Goal: Transaction & Acquisition: Subscribe to service/newsletter

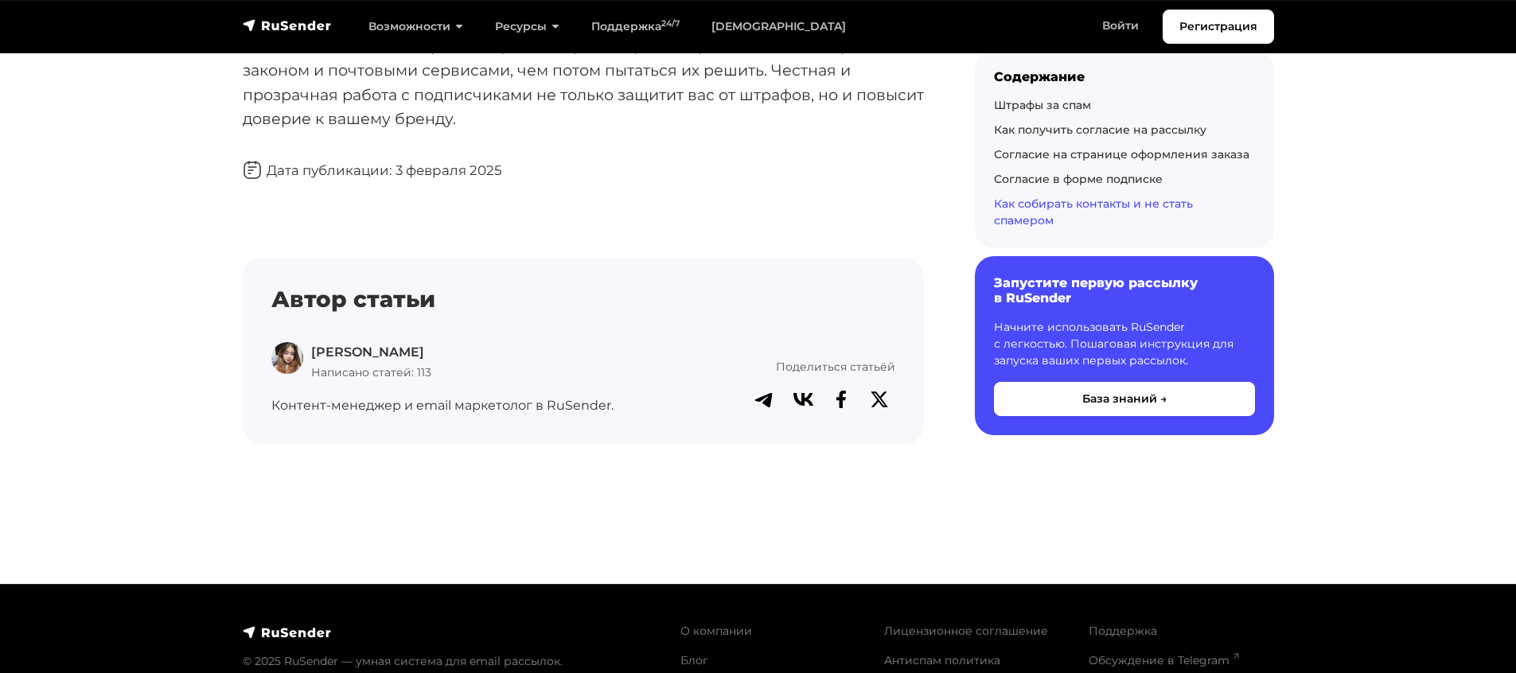
scroll to position [7454, 0]
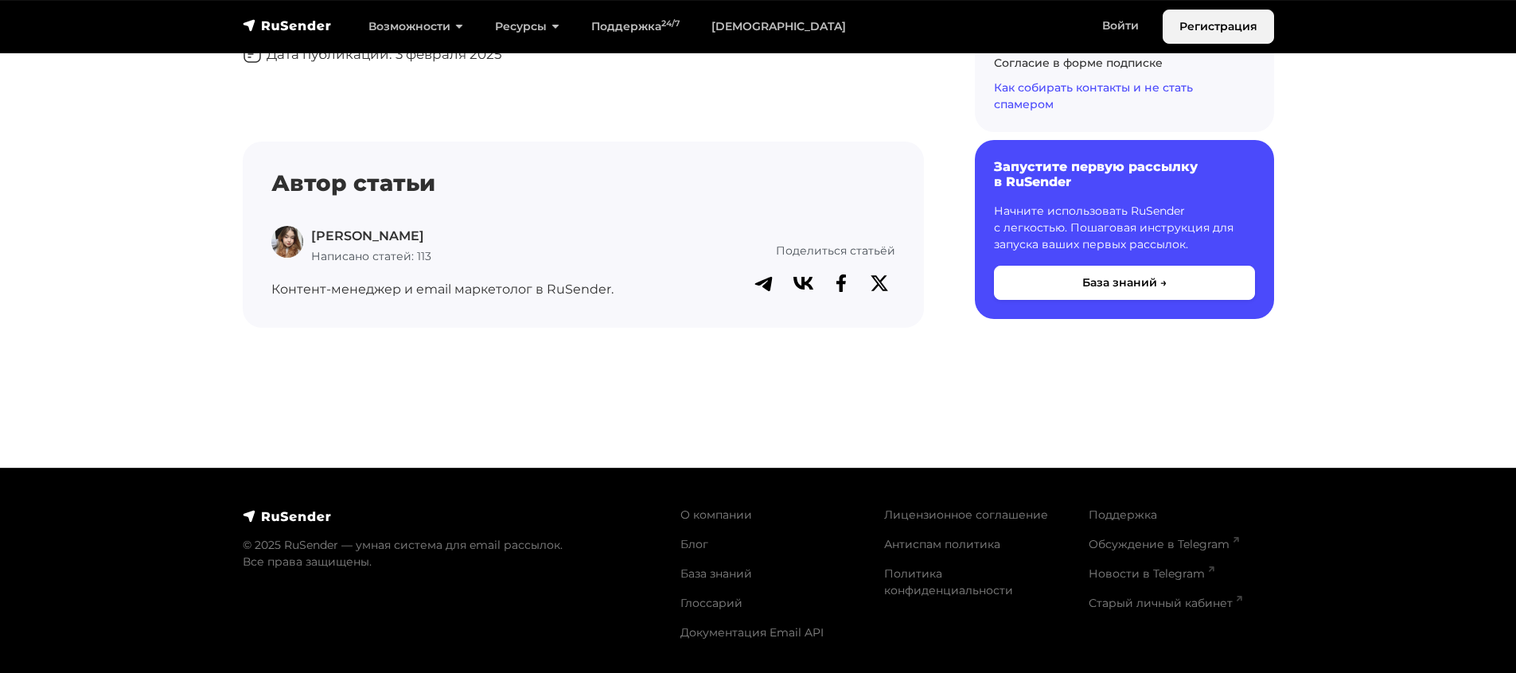
click at [1200, 33] on link "Регистрация" at bounding box center [1218, 27] width 111 height 34
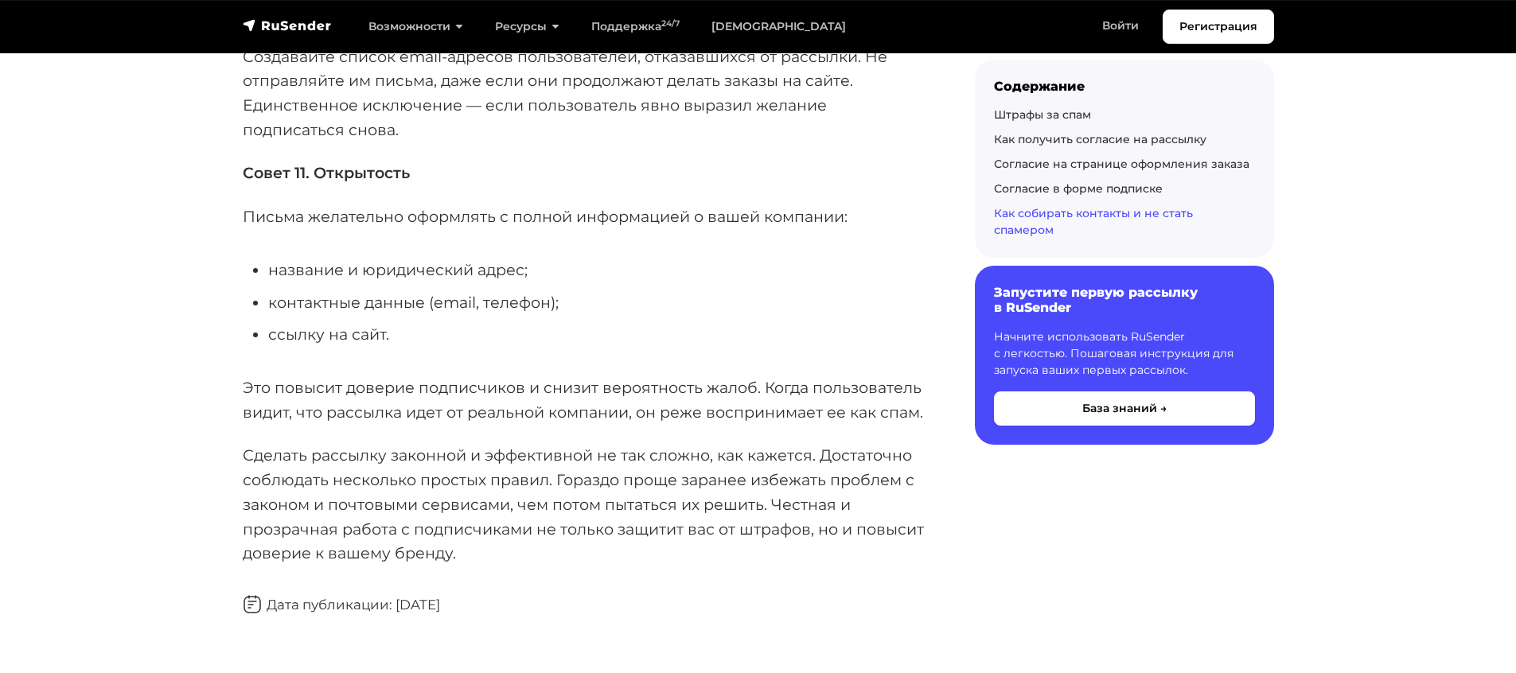
scroll to position [7113, 0]
